Goal: Task Accomplishment & Management: Manage account settings

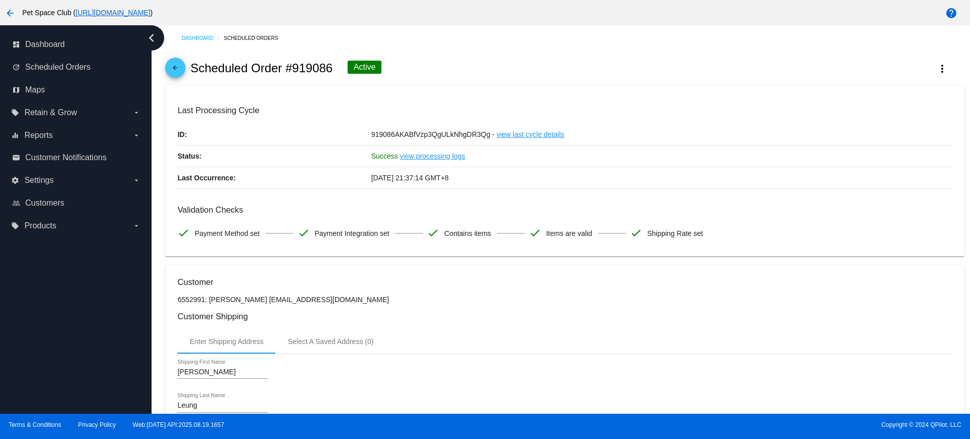
drag, startPoint x: 0, startPoint y: 0, endPoint x: 461, endPoint y: 227, distance: 513.8
click at [92, 321] on div "dashboard Dashboard update Scheduled Orders map Maps local_offer Retain & Grow …" at bounding box center [76, 219] width 152 height 389
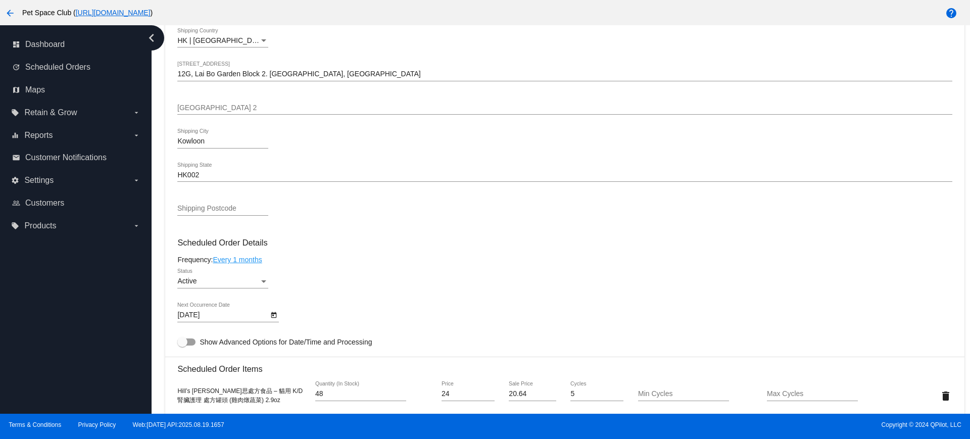
scroll to position [429, 0]
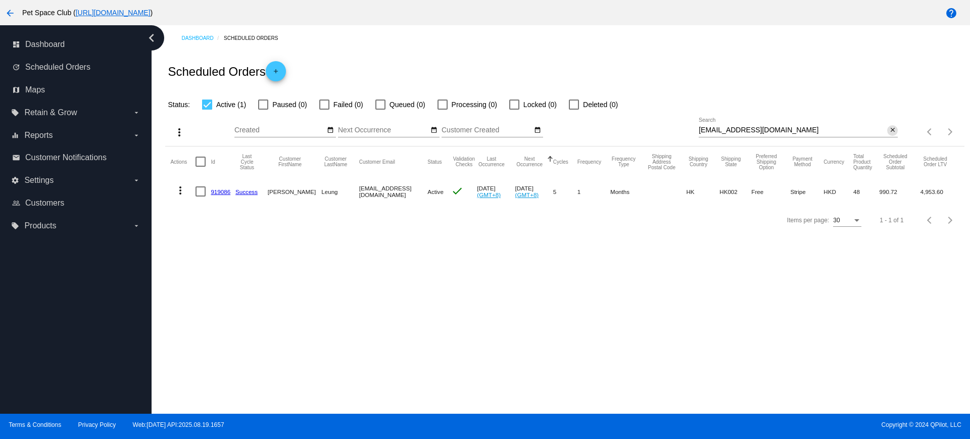
click at [894, 133] on mat-icon "close" at bounding box center [892, 130] width 7 height 8
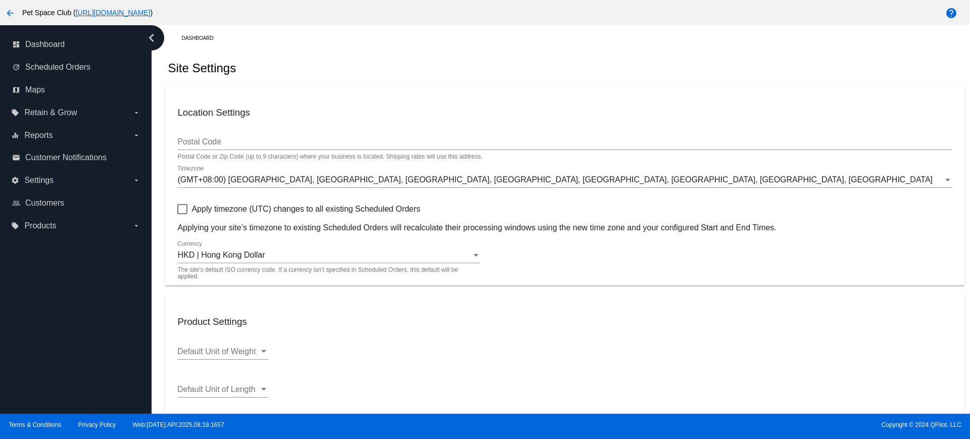
scroll to position [52, 0]
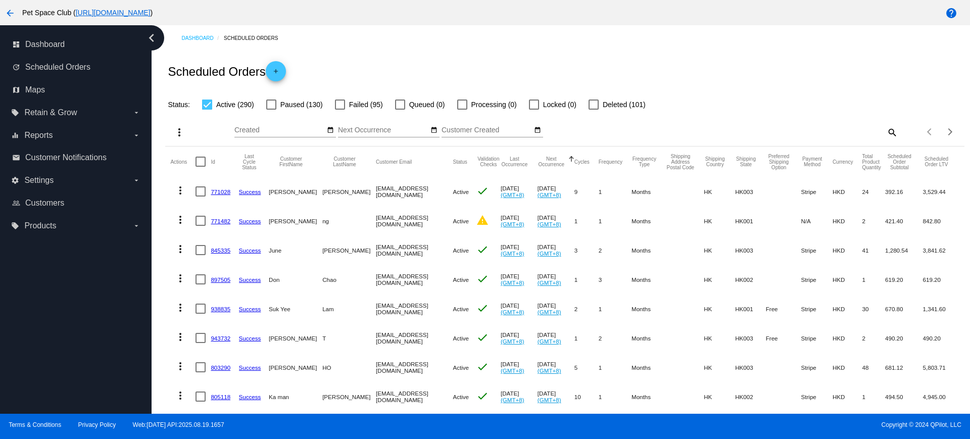
click at [762, 86] on div "Scheduled Orders add" at bounding box center [564, 71] width 799 height 40
